Goal: Information Seeking & Learning: Learn about a topic

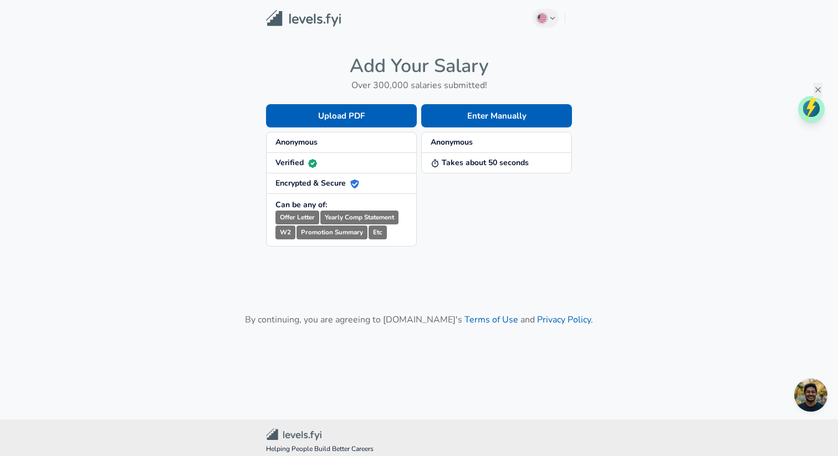
scroll to position [86, 0]
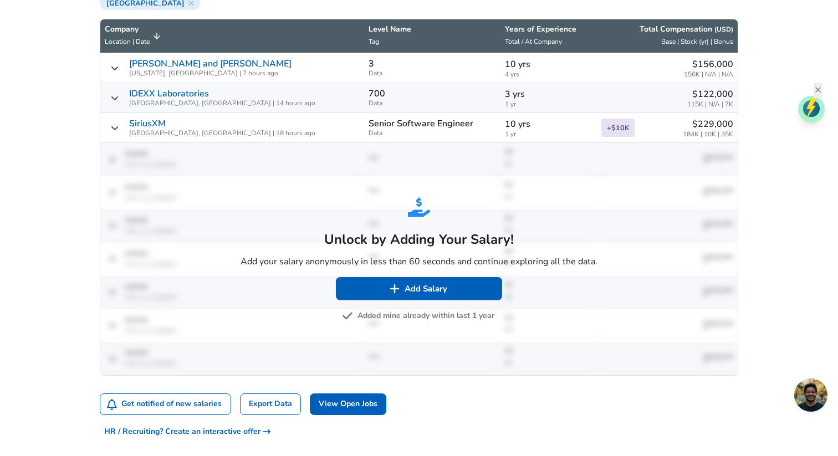
scroll to position [492, 0]
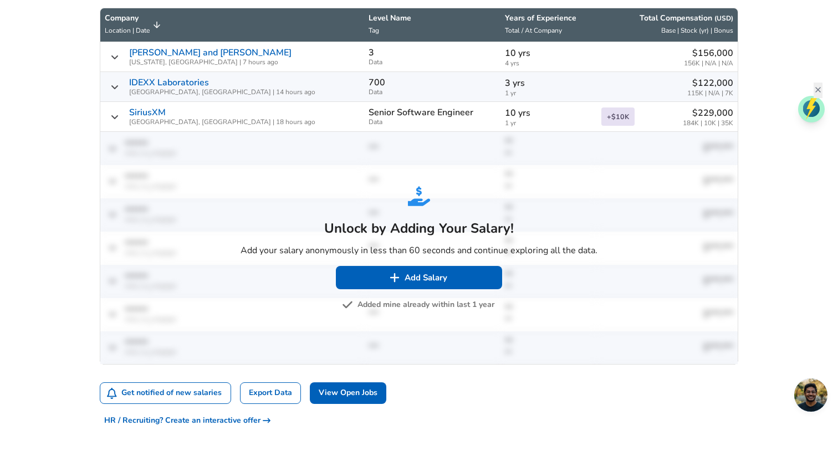
click at [388, 306] on button "Added mine already within last 1 year" at bounding box center [419, 305] width 150 height 14
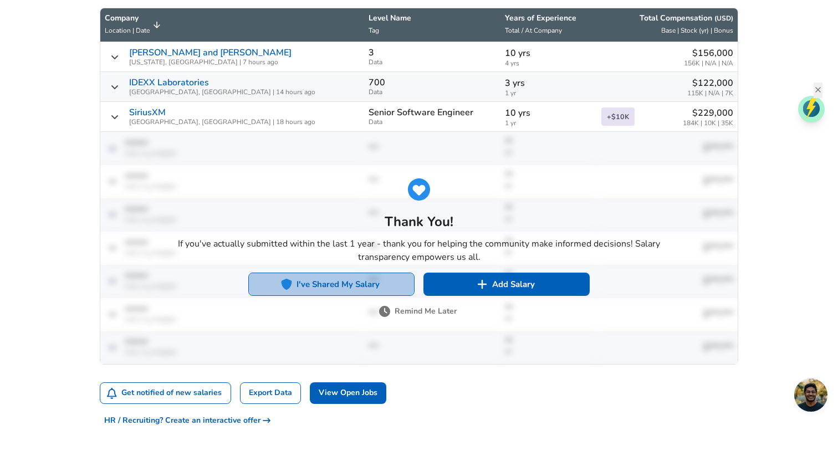
click at [335, 283] on button "I've Shared My Salary" at bounding box center [331, 284] width 166 height 23
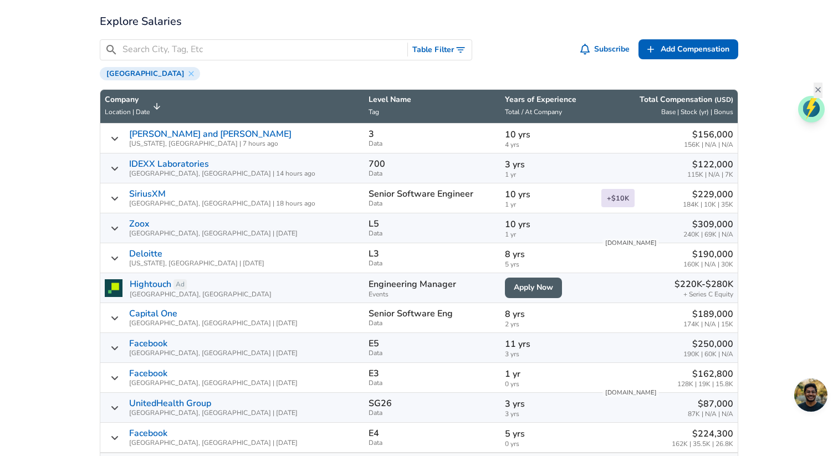
scroll to position [427, 0]
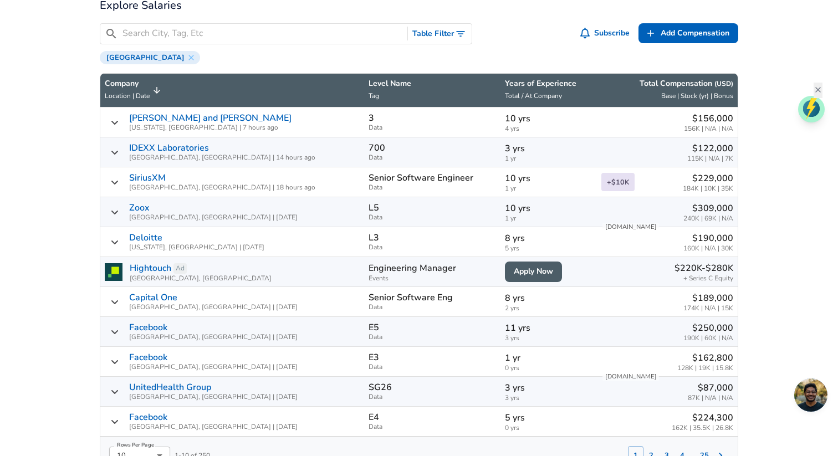
click at [204, 31] on input "Search City, Tag, Etc" at bounding box center [262, 34] width 280 height 14
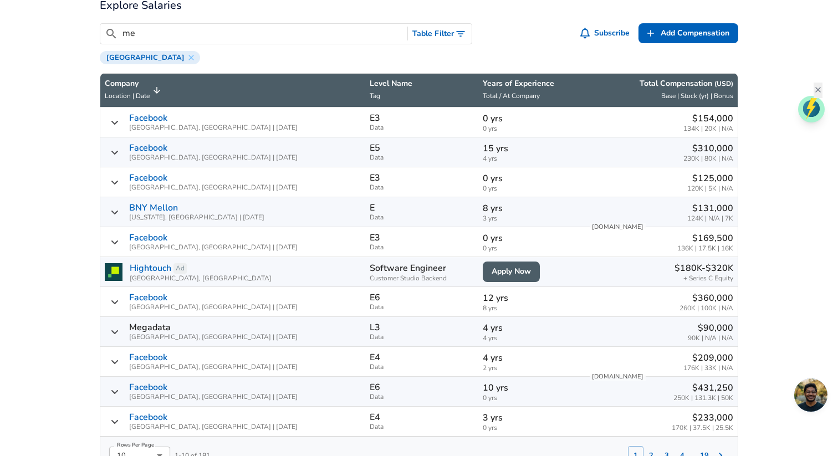
type input "m"
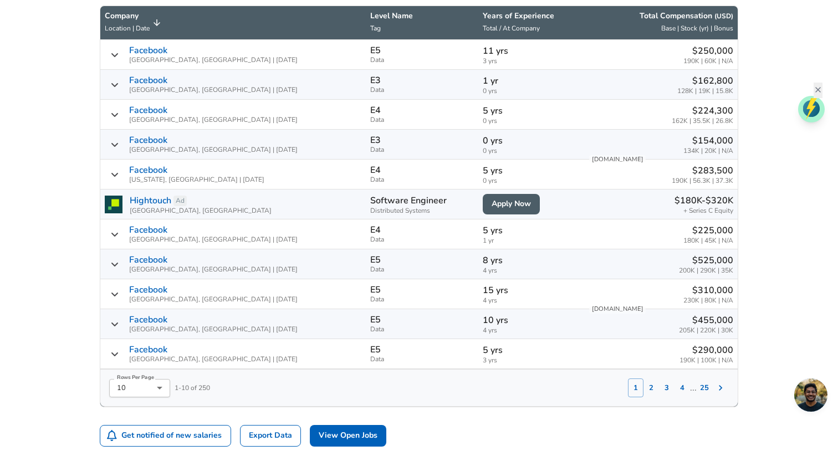
scroll to position [498, 0]
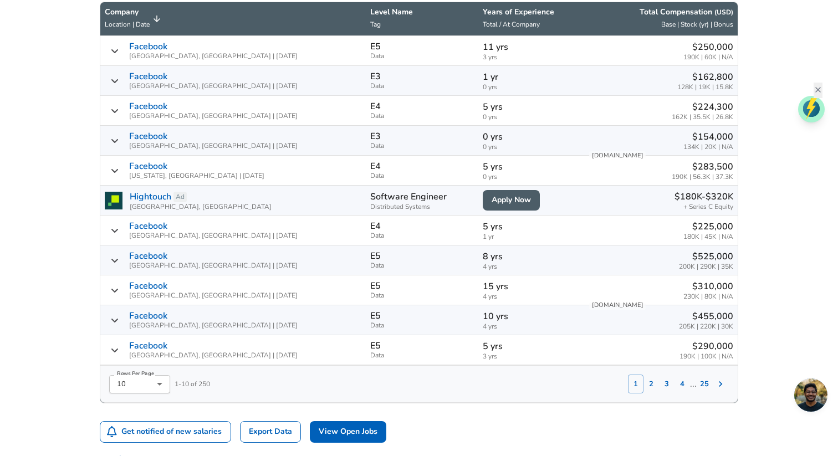
type input "face"
click at [125, 438] on li "50" at bounding box center [139, 434] width 61 height 17
type input "50"
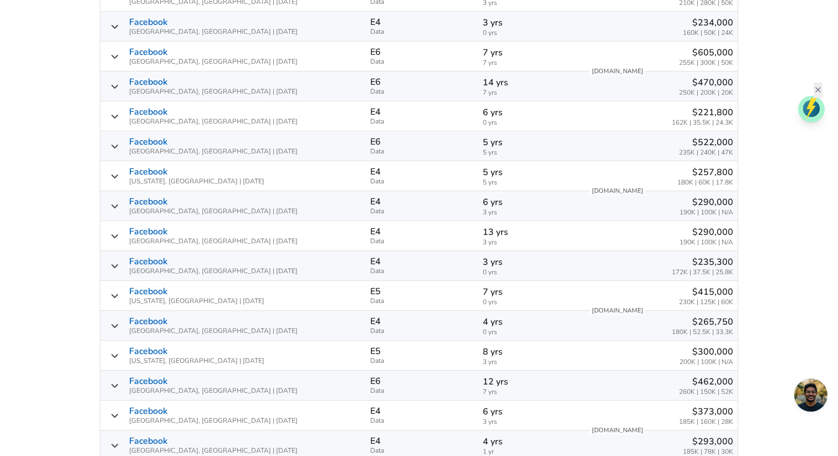
scroll to position [1569, 0]
click at [114, 295] on icon "Salary Submissions" at bounding box center [114, 296] width 9 height 9
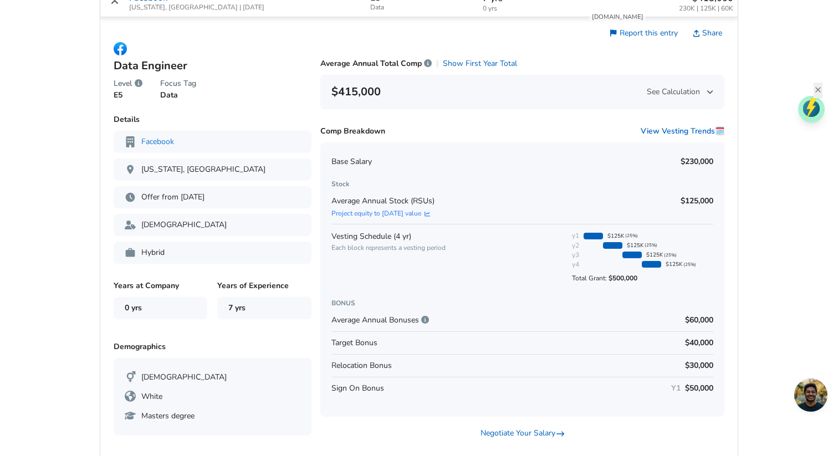
scroll to position [1864, 0]
click at [375, 214] on link "Project equity to [DATE] value" at bounding box center [382, 212] width 103 height 9
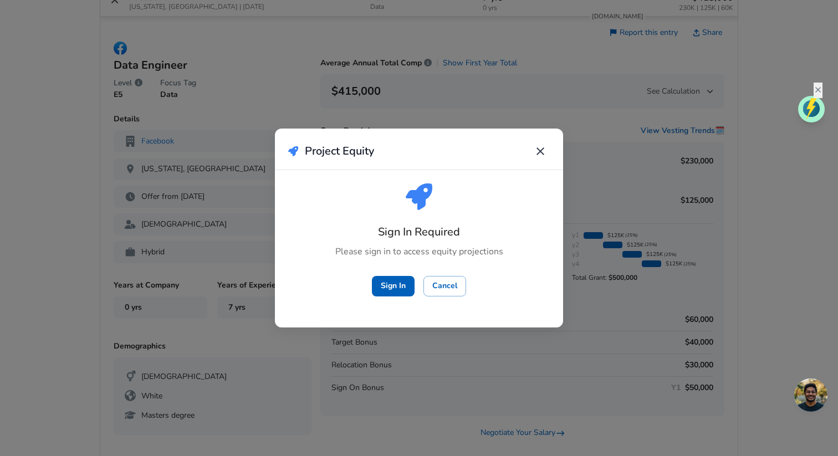
click at [541, 150] on icon "button" at bounding box center [540, 151] width 8 height 8
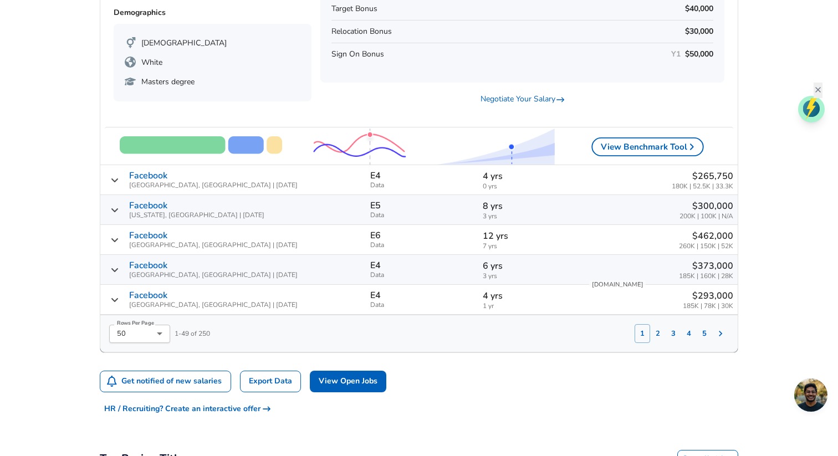
scroll to position [2200, 0]
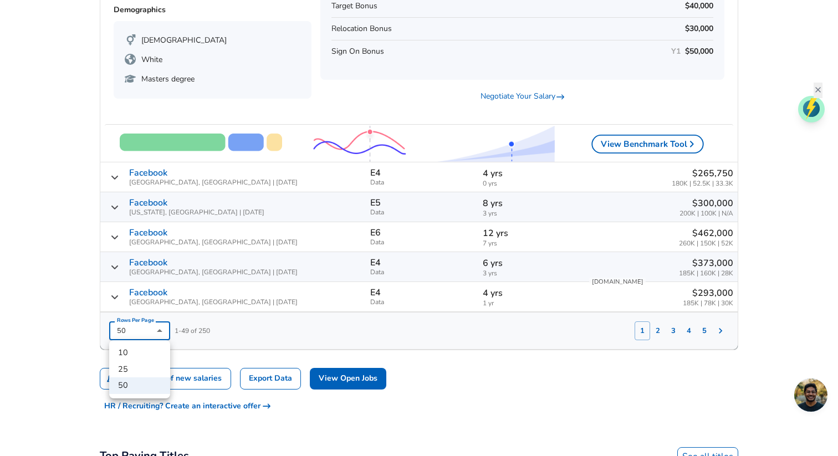
click at [280, 331] on div at bounding box center [419, 228] width 838 height 456
click at [659, 333] on button "2" at bounding box center [658, 330] width 16 height 19
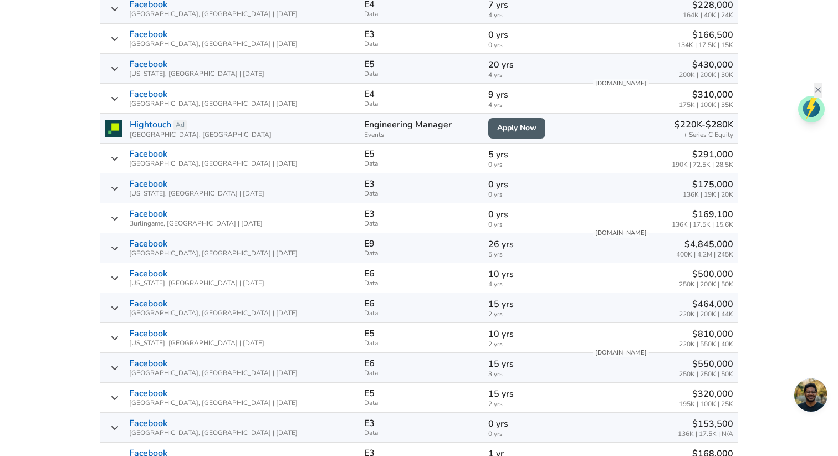
scroll to position [573, 0]
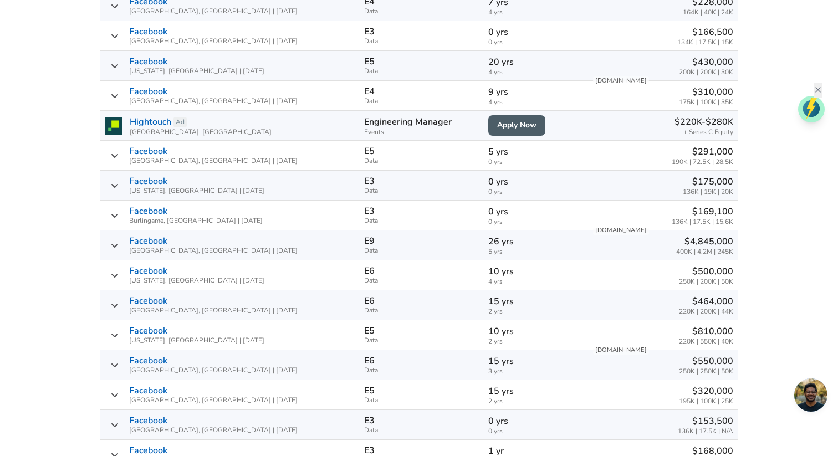
click at [109, 158] on div "Facebook [GEOGRAPHIC_DATA], [GEOGRAPHIC_DATA] | [DATE]" at bounding box center [230, 155] width 250 height 18
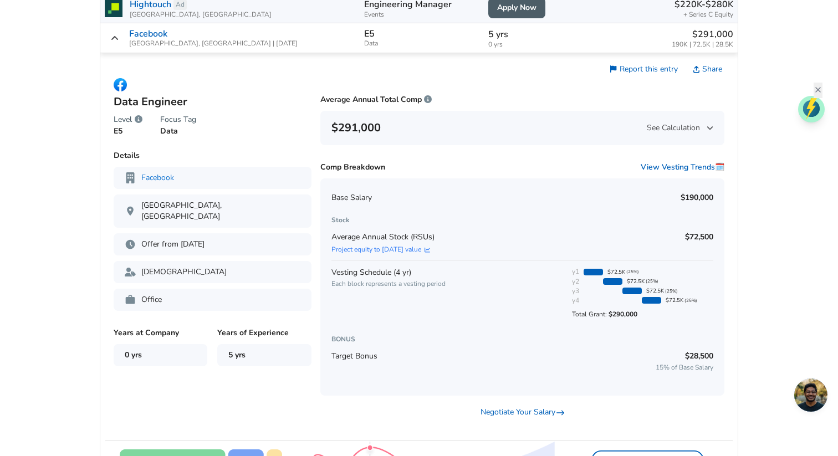
scroll to position [692, 0]
click at [558, 129] on div "$291,000 See Calculation" at bounding box center [522, 127] width 382 height 18
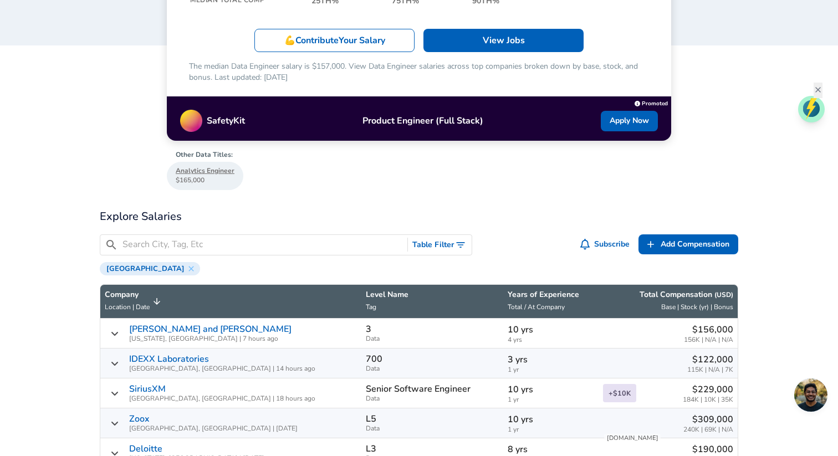
scroll to position [228, 0]
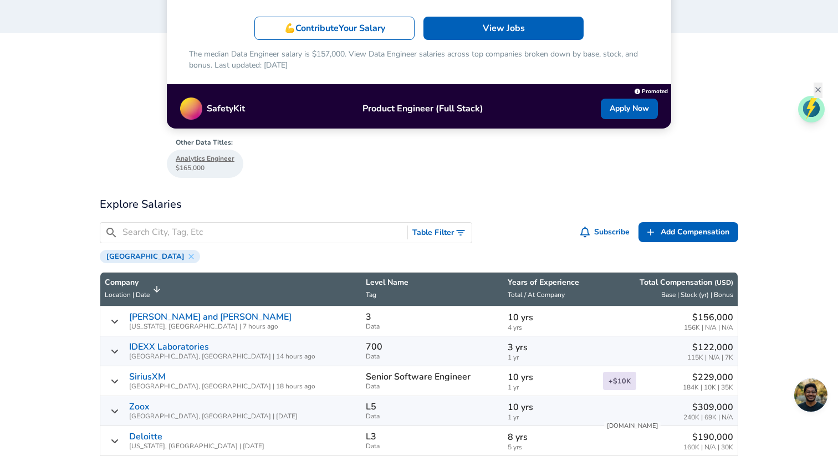
click at [238, 233] on input "Search City, Tag, Etc" at bounding box center [262, 233] width 280 height 14
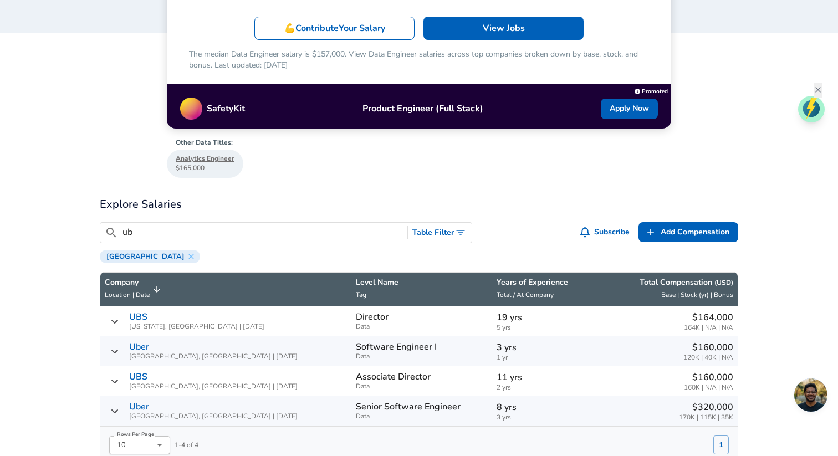
type input "u"
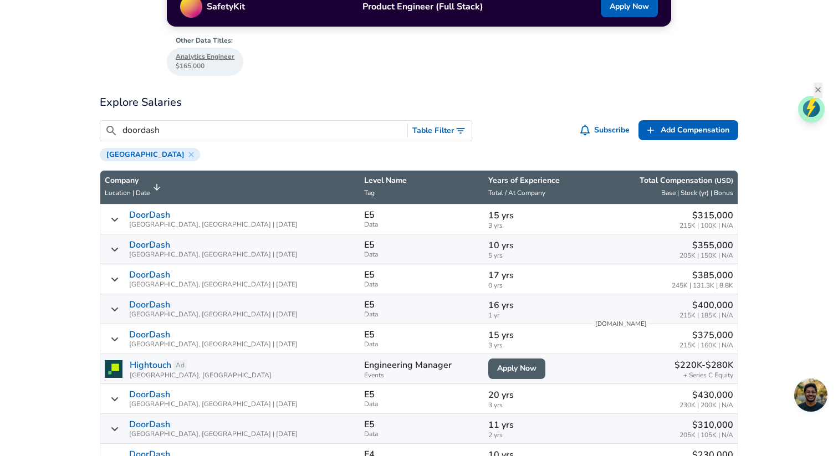
scroll to position [332, 0]
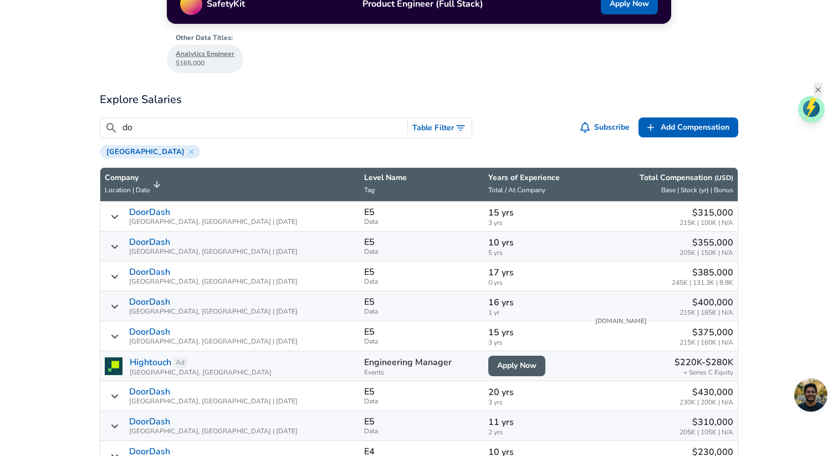
type input "d"
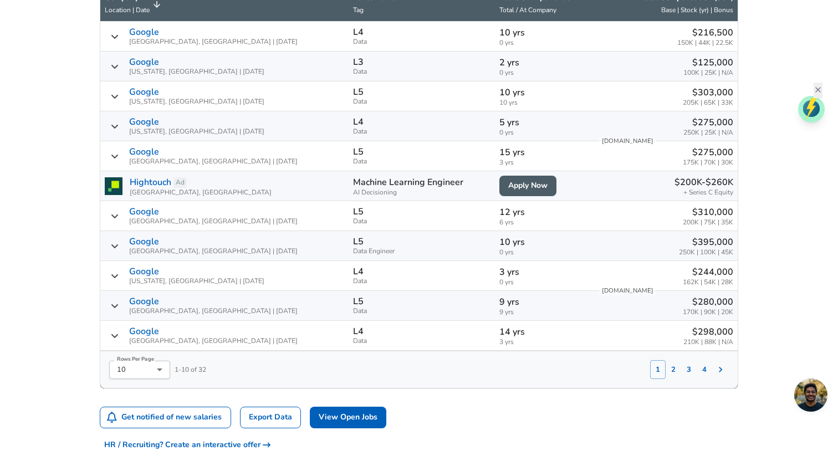
scroll to position [515, 0]
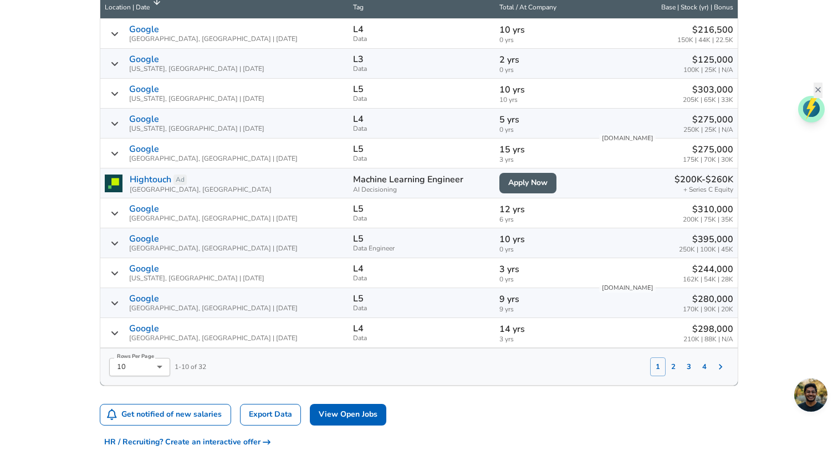
type input "google"
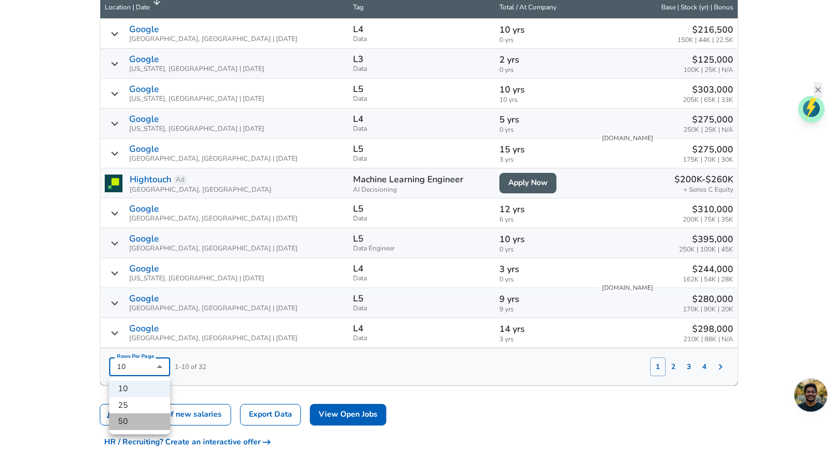
click at [139, 417] on li "50" at bounding box center [139, 421] width 61 height 17
type input "50"
